Goal: Task Accomplishment & Management: Complete application form

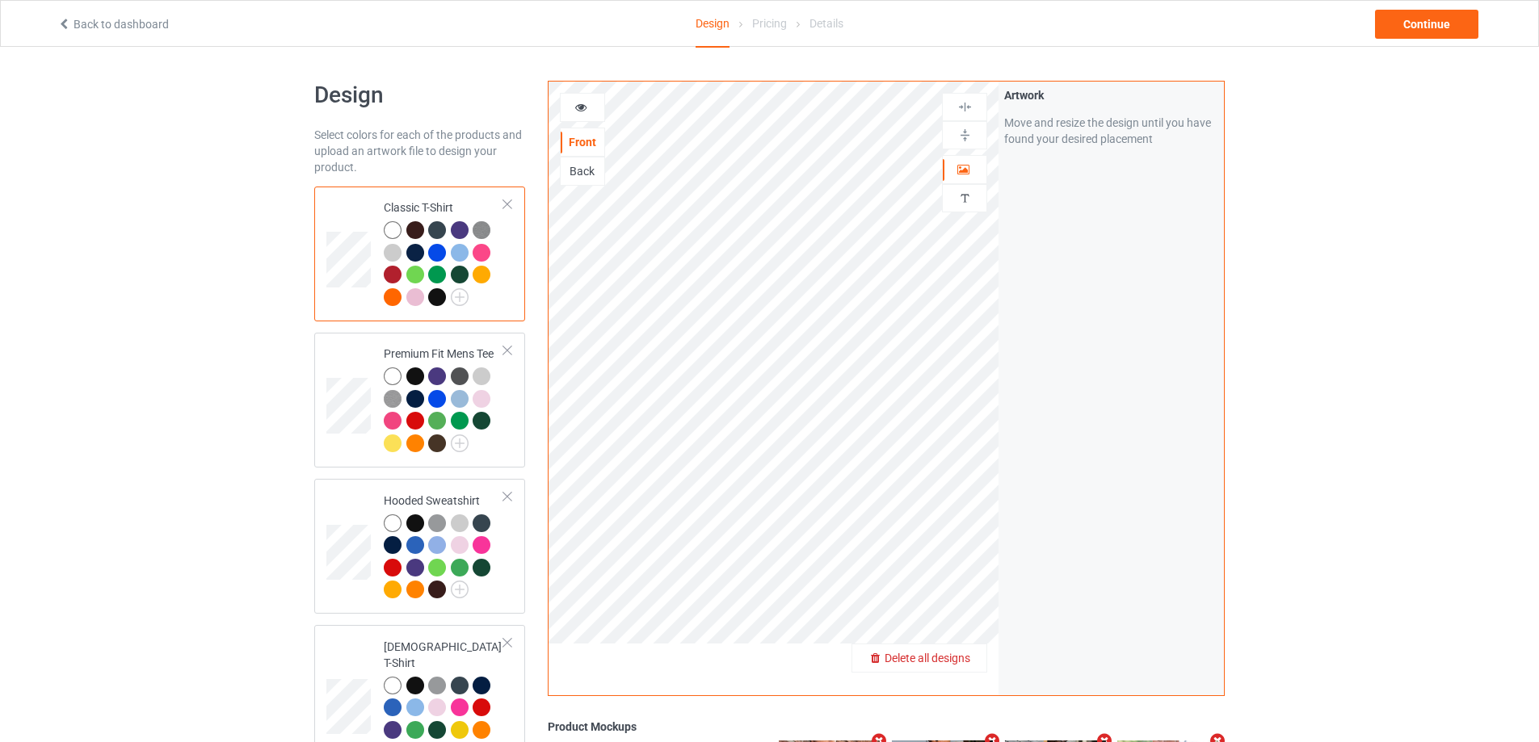
click at [969, 665] on span "Delete all designs" at bounding box center [928, 658] width 86 height 13
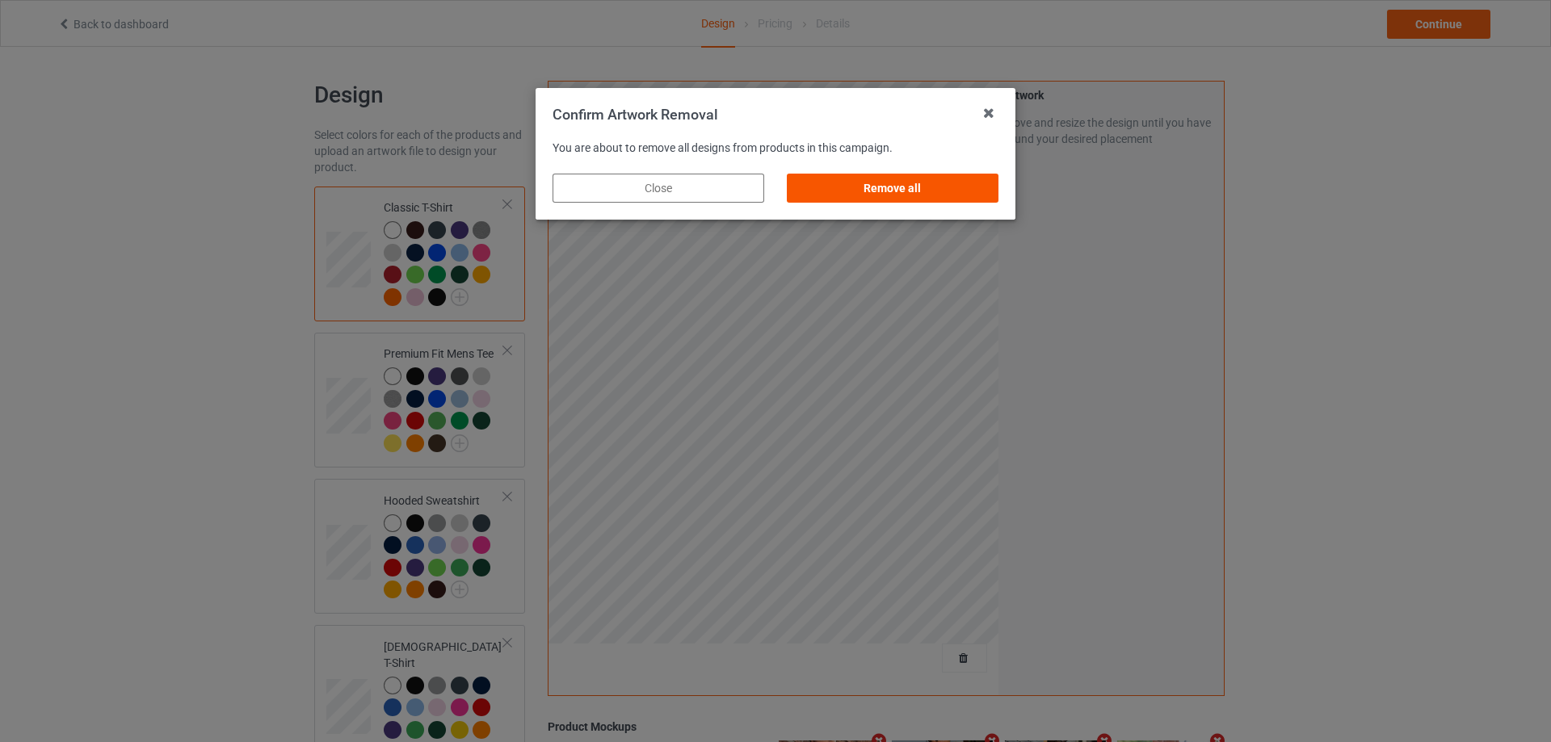
click at [964, 199] on div "Remove all" at bounding box center [893, 188] width 212 height 29
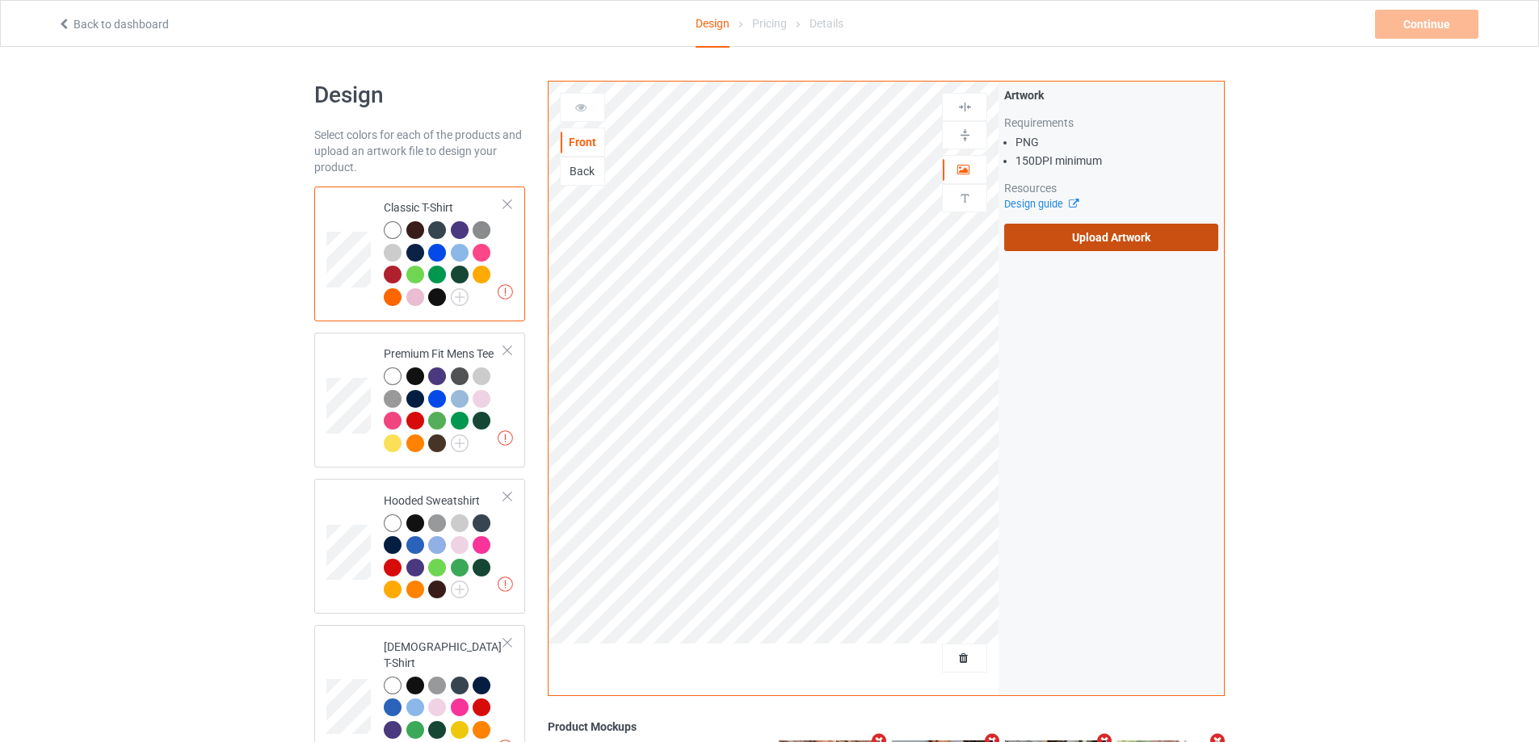
click at [1077, 234] on label "Upload Artwork" at bounding box center [1111, 237] width 214 height 27
click at [0, 0] on input "Upload Artwork" at bounding box center [0, 0] width 0 height 0
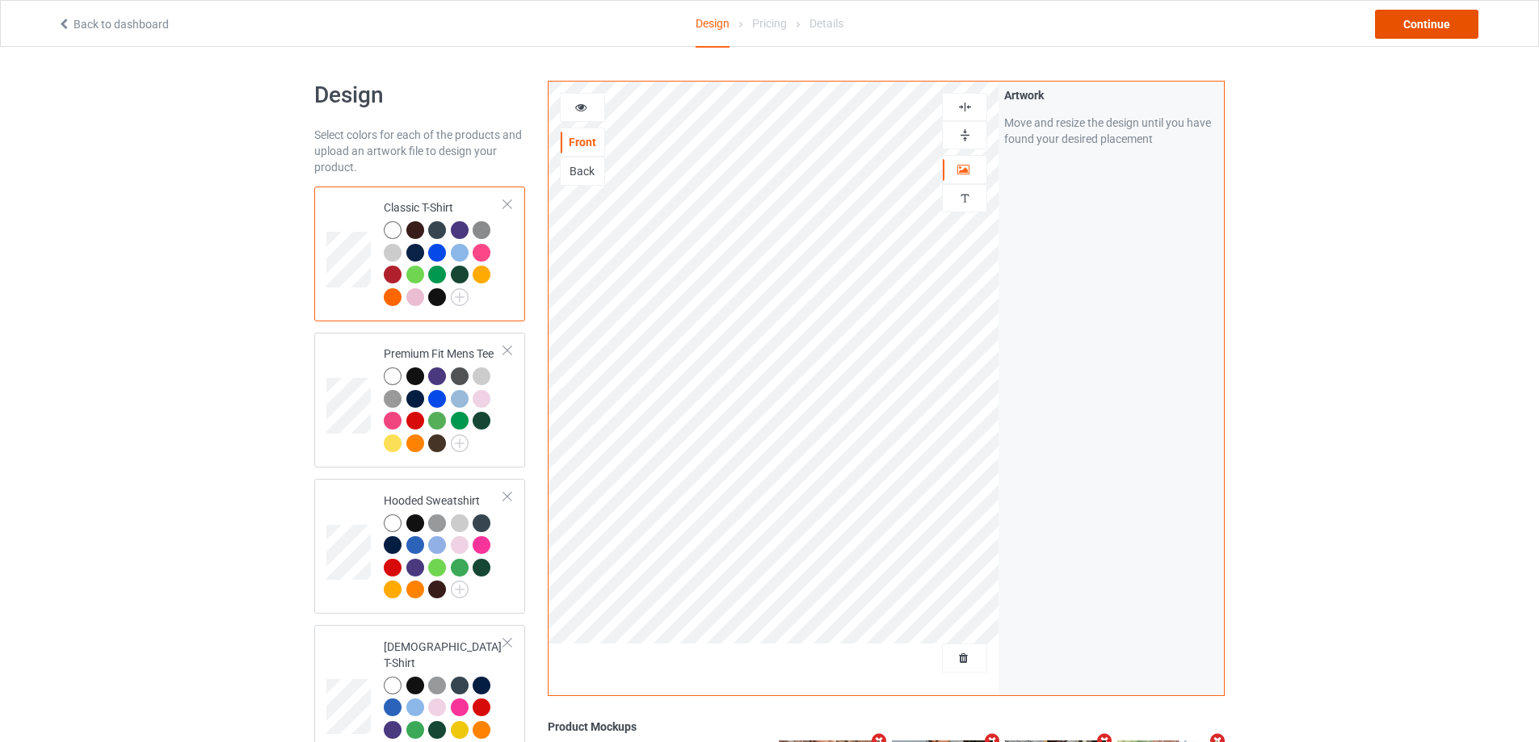
click at [1447, 23] on div "Continue" at bounding box center [1426, 24] width 103 height 29
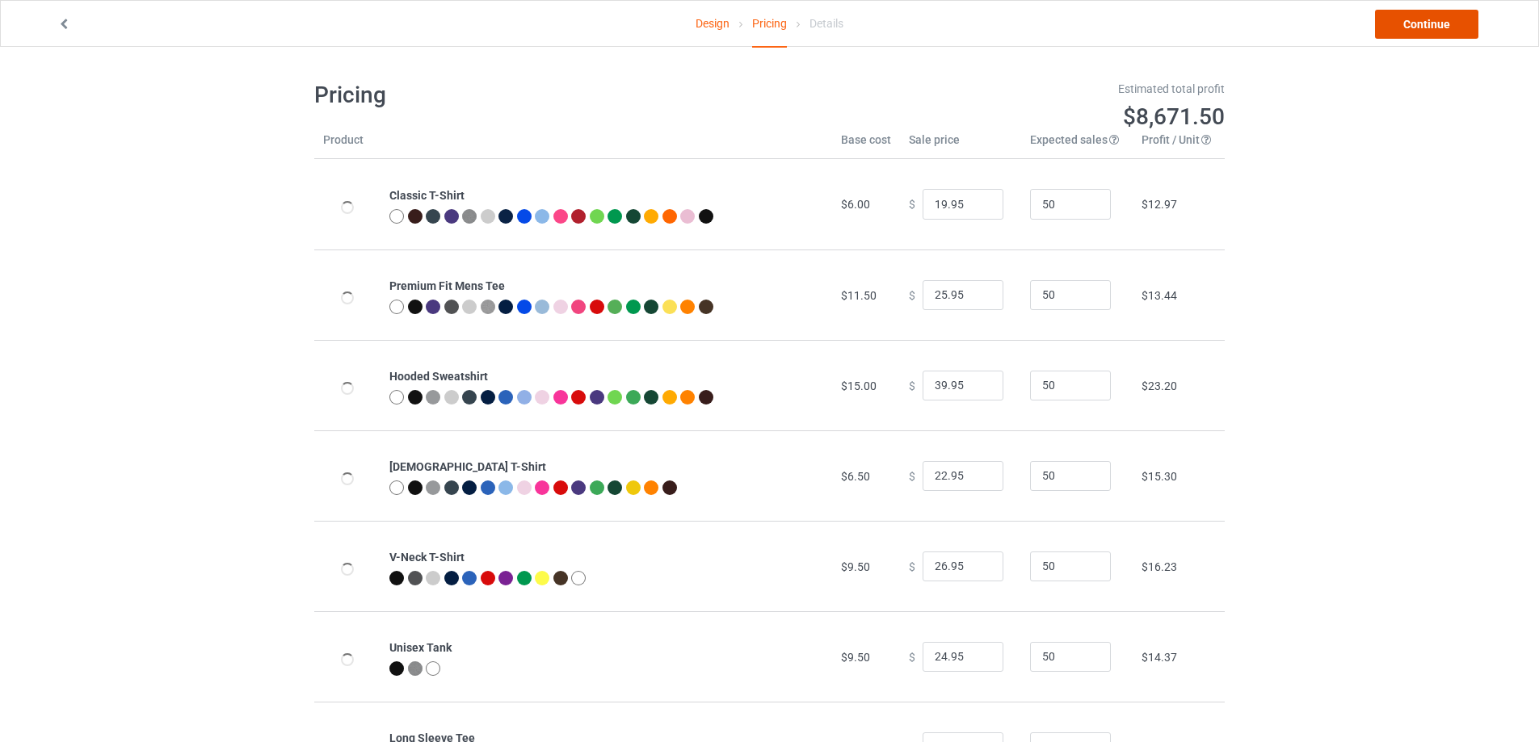
click at [1448, 22] on link "Continue" at bounding box center [1426, 24] width 103 height 29
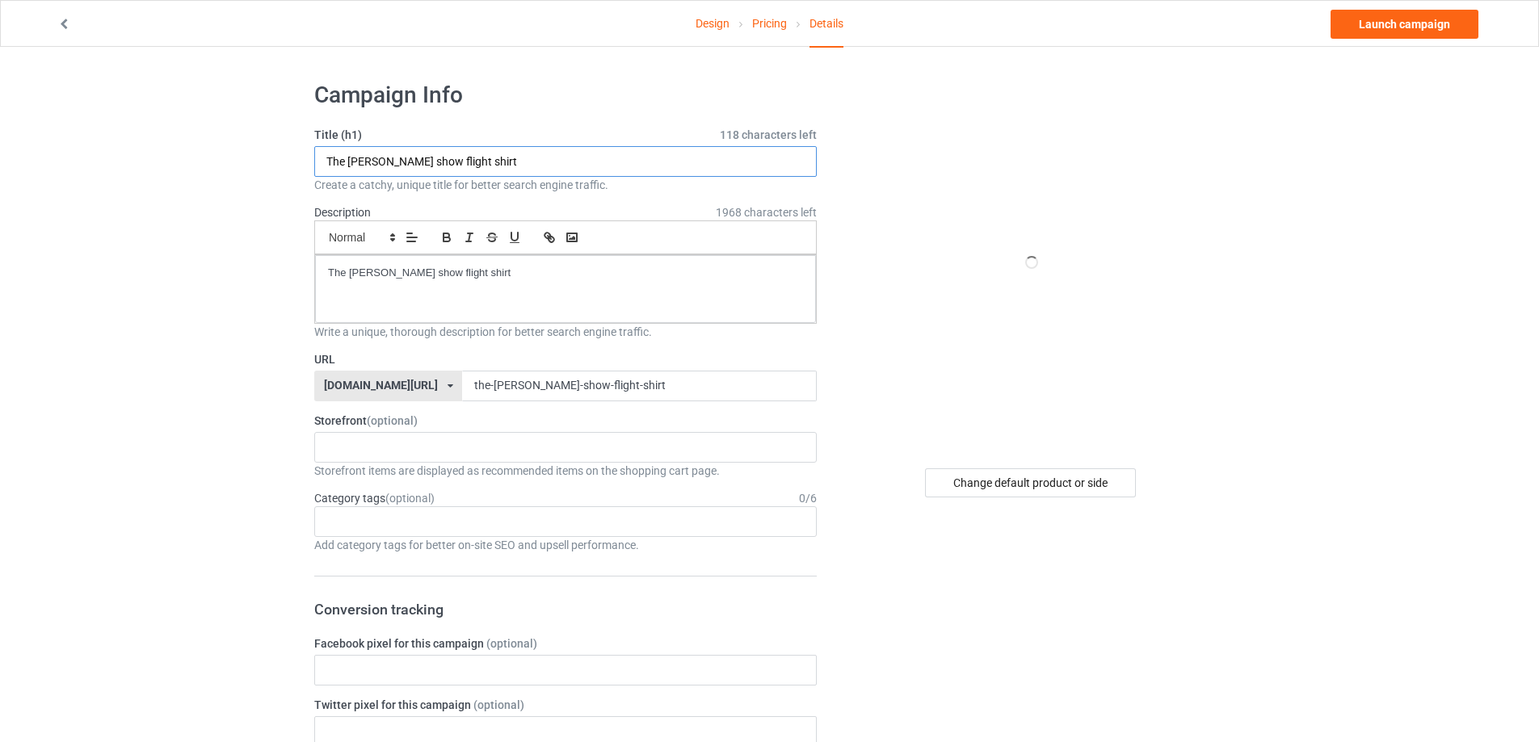
drag, startPoint x: 494, startPoint y: 166, endPoint x: 385, endPoint y: 264, distance: 146.5
paste input "Weapons [PERSON_NAME]’s [PERSON_NAME]"
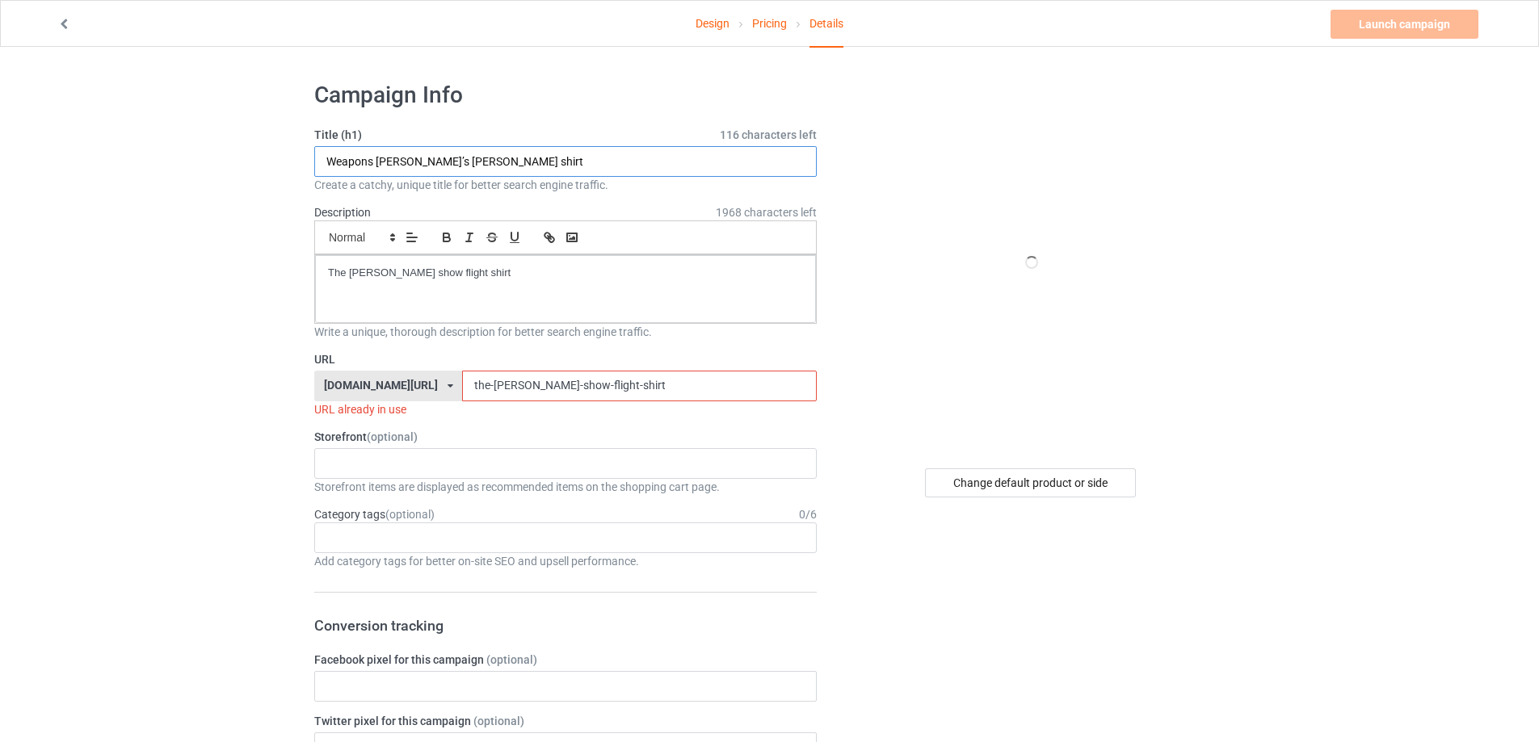
type input "Weapons [PERSON_NAME]’s [PERSON_NAME] shirt"
drag, startPoint x: 544, startPoint y: 283, endPoint x: 95, endPoint y: 252, distance: 449.4
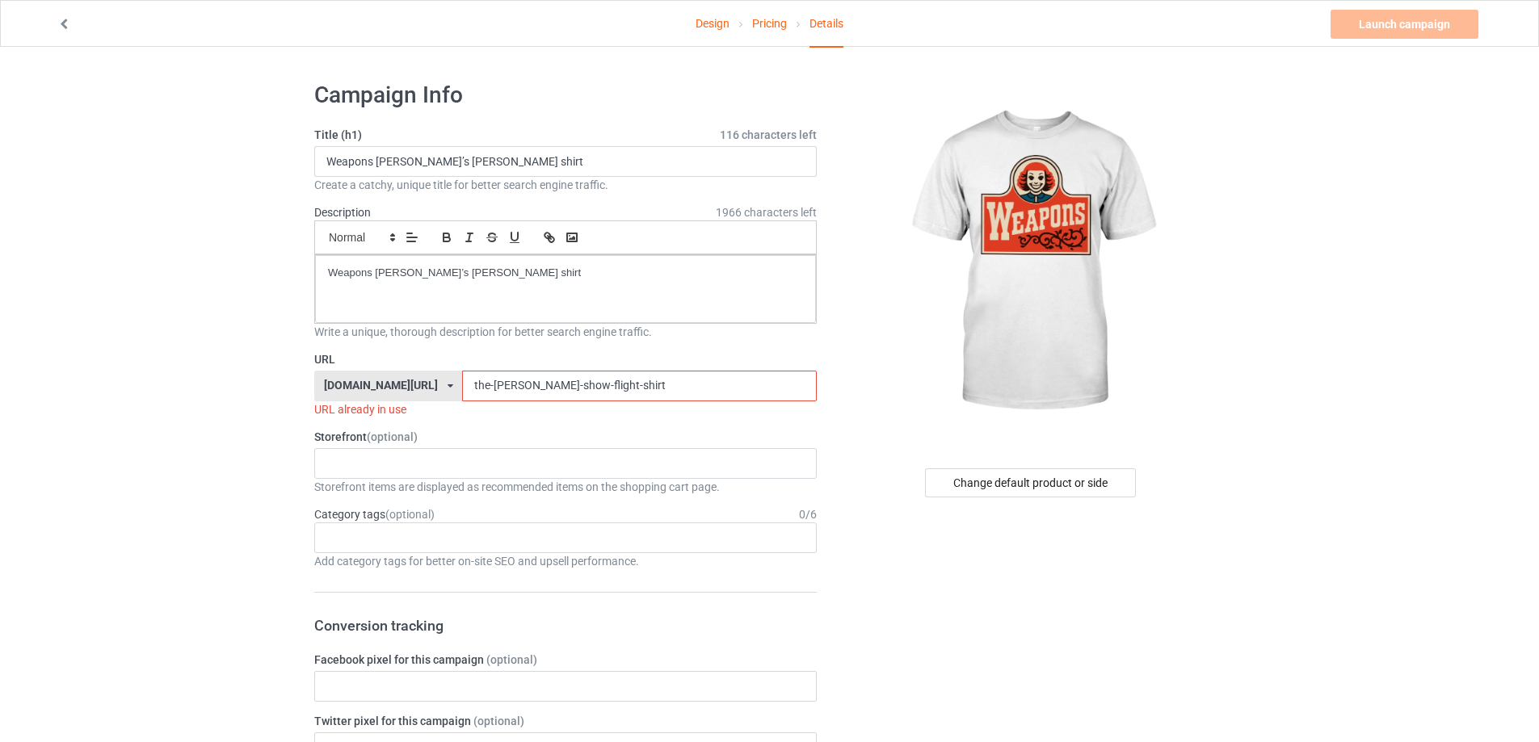
drag, startPoint x: 612, startPoint y: 381, endPoint x: 344, endPoint y: 384, distance: 267.4
click at [344, 384] on div "[DOMAIN_NAME][URL] [DOMAIN_NAME][URL] [DOMAIN_NAME][URL] 5cd2f964b197f721e1cad2…" at bounding box center [565, 386] width 502 height 31
paste input "weapons-wendys-[PERSON_NAME]-"
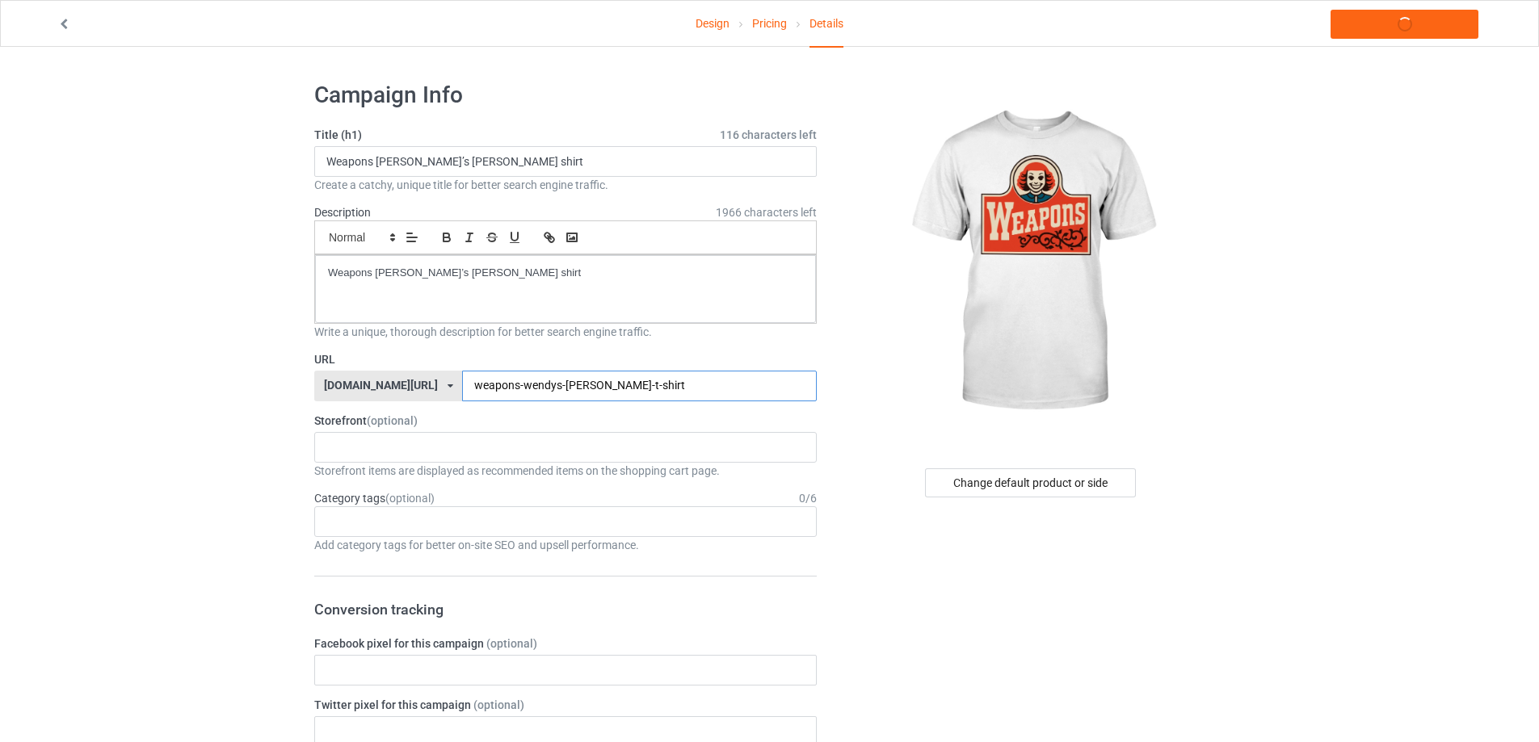
click at [594, 380] on input "weapons-wendys-[PERSON_NAME]-t-shirt" at bounding box center [639, 386] width 354 height 31
type input "weapons-wendys-[PERSON_NAME]-shirt"
click at [1415, 29] on link "Launch campaign" at bounding box center [1405, 24] width 148 height 29
